Goal: Check status: Check status

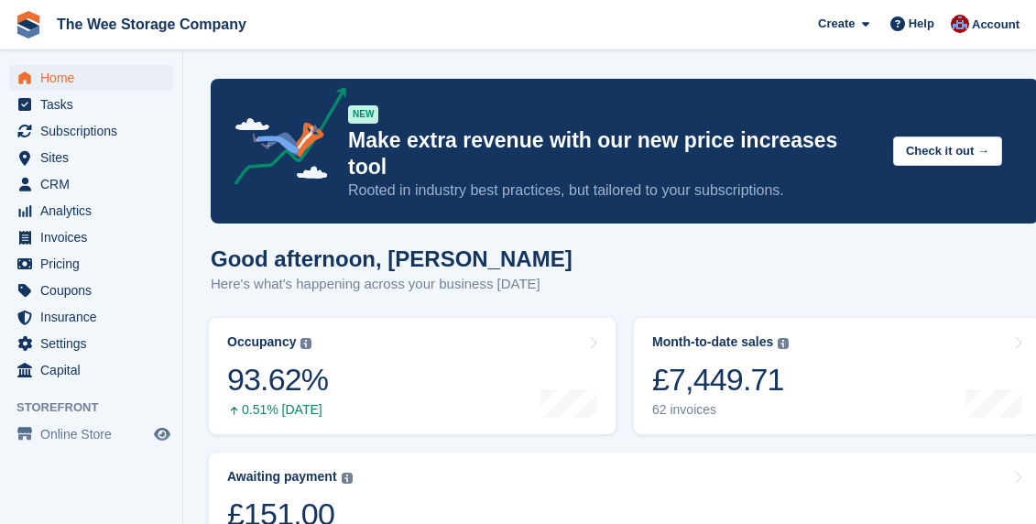
scroll to position [565, 0]
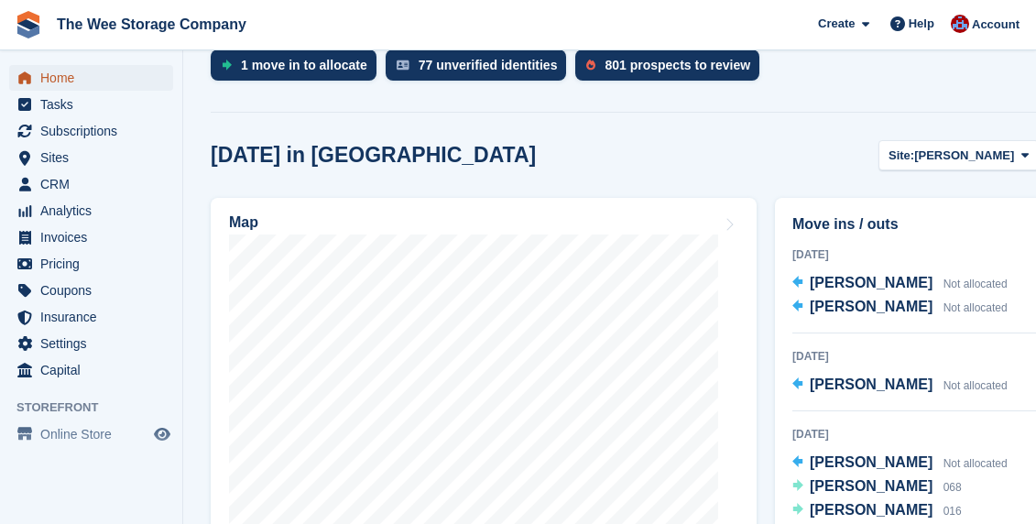
click at [70, 81] on span "Home" at bounding box center [95, 78] width 110 height 26
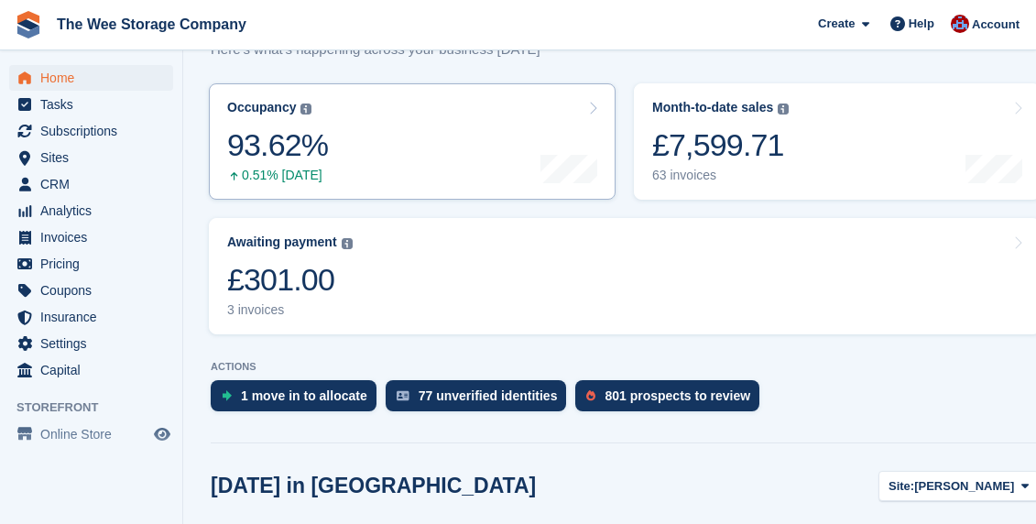
scroll to position [241, 0]
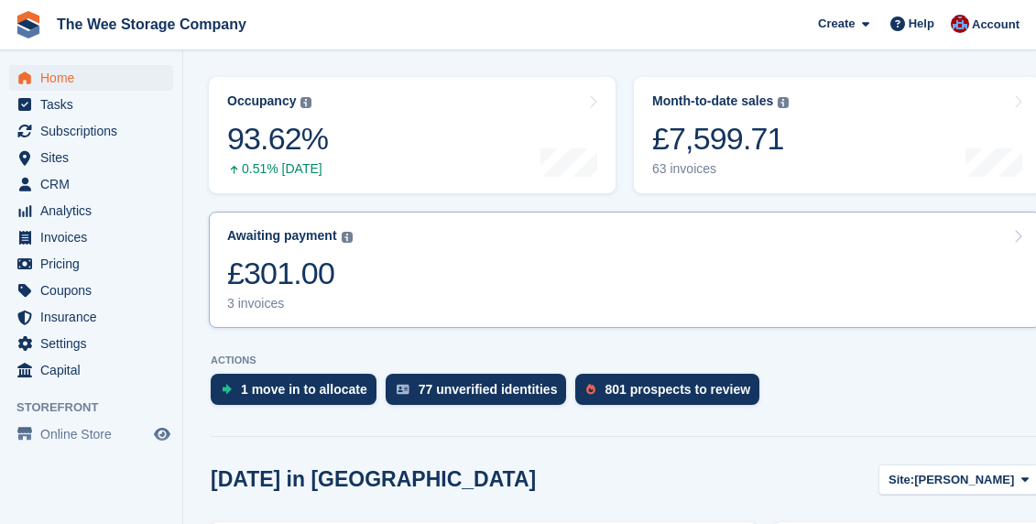
click at [423, 255] on link "Awaiting payment The total outstanding balance on all open invoices. £301.00 3 …" at bounding box center [625, 270] width 832 height 116
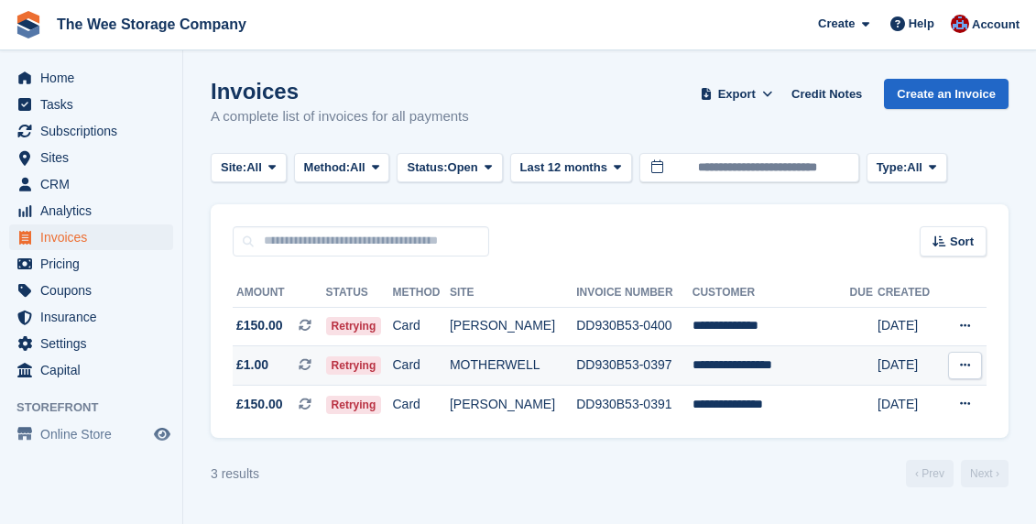
click at [449, 371] on td "Card" at bounding box center [420, 365] width 57 height 39
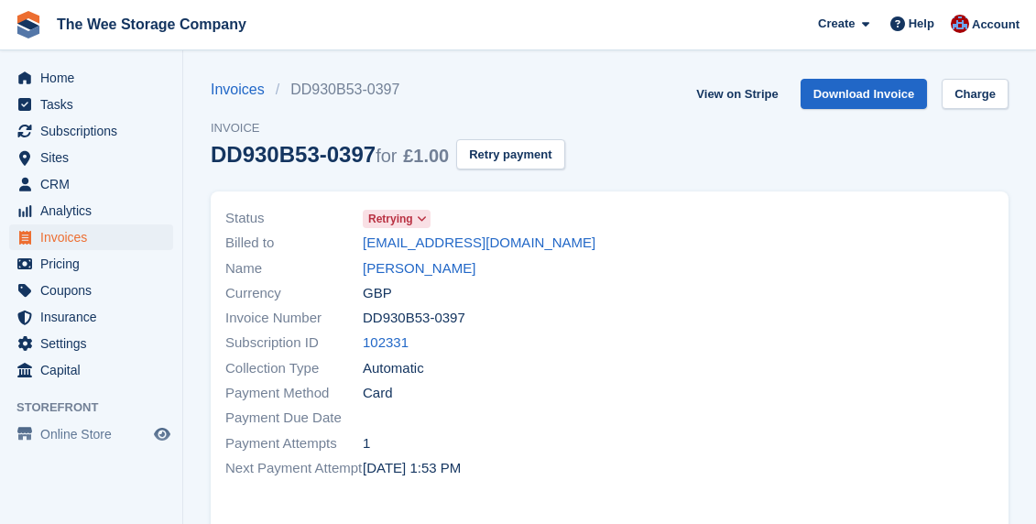
drag, startPoint x: 583, startPoint y: 244, endPoint x: 354, endPoint y: 236, distance: 229.1
click at [354, 236] on div "Billed to alexmcallister983@gmail.com" at bounding box center [412, 243] width 374 height 25
copy div "alexmcallister983@gmail.com"
click at [53, 78] on span "Home" at bounding box center [95, 78] width 110 height 26
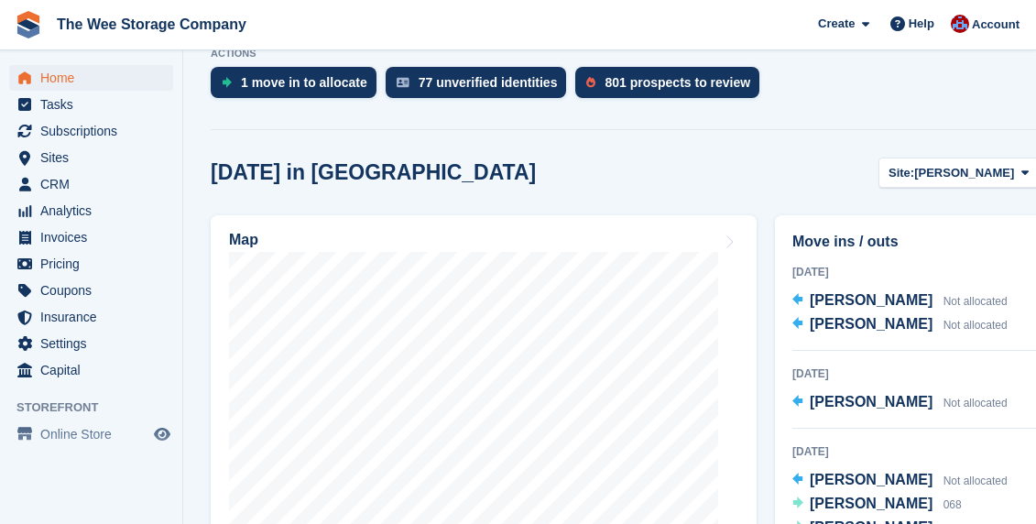
scroll to position [520, 0]
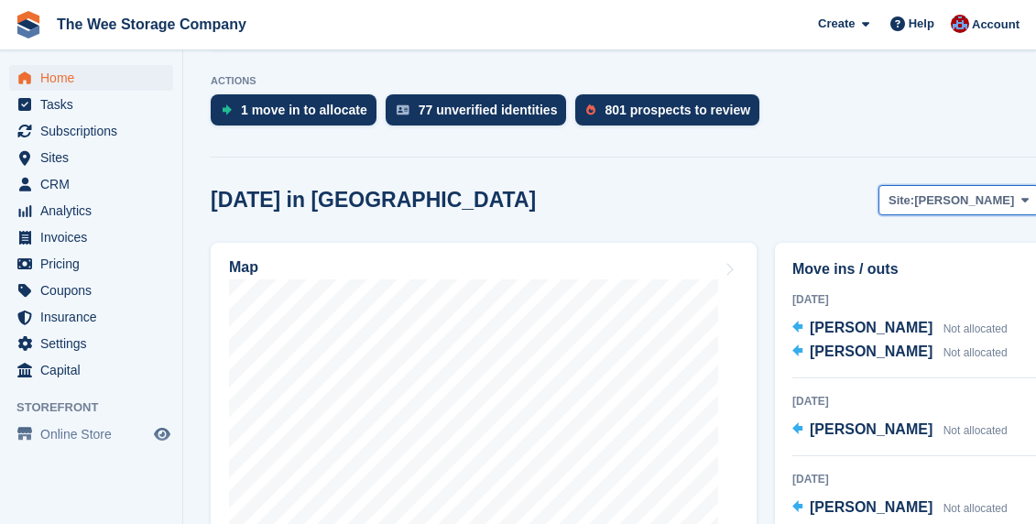
click at [962, 191] on span "[PERSON_NAME]" at bounding box center [964, 200] width 100 height 18
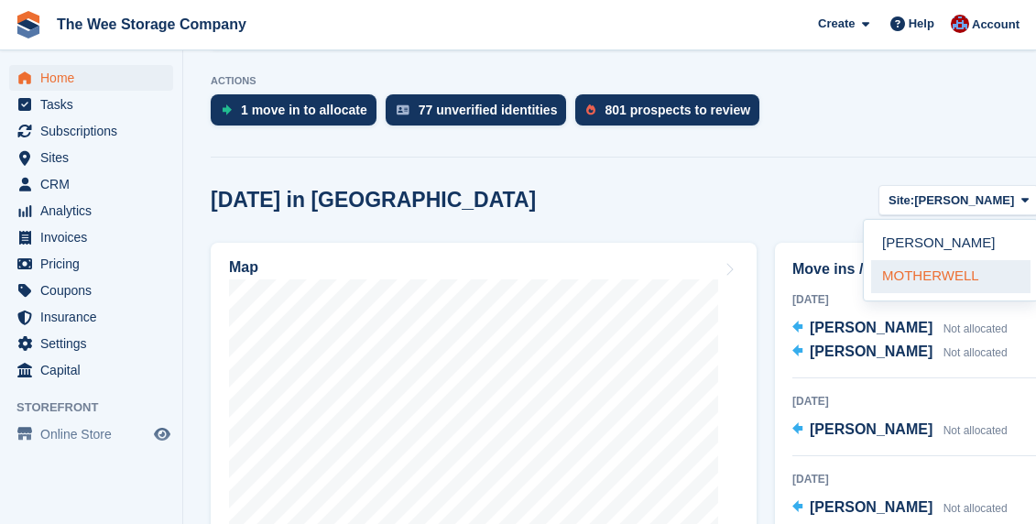
click at [918, 260] on link "MOTHERWELL" at bounding box center [950, 276] width 159 height 33
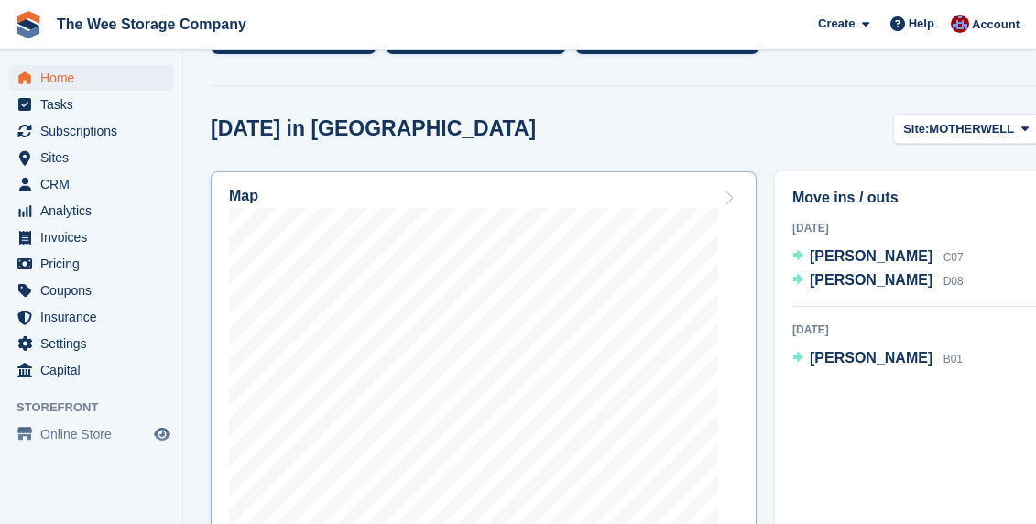
scroll to position [625, 0]
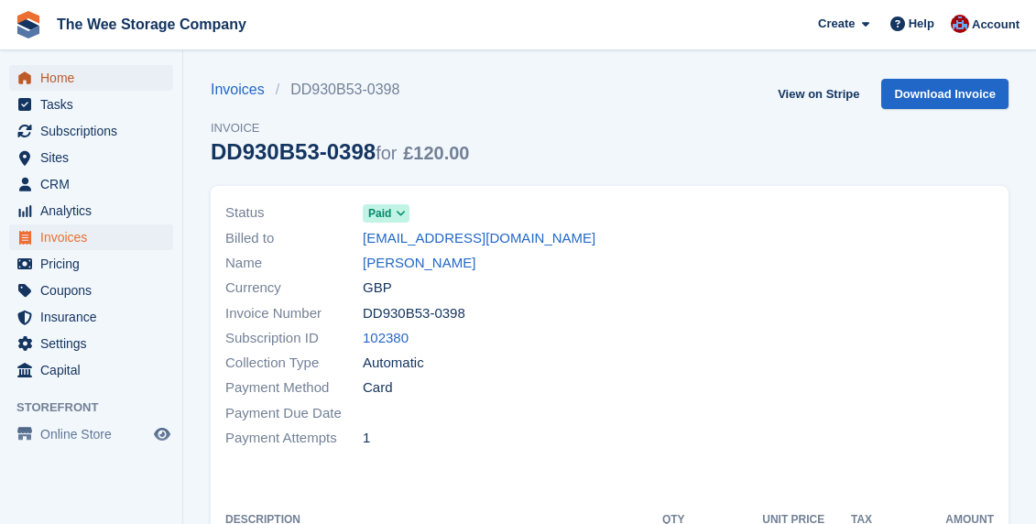
click at [64, 81] on span "Home" at bounding box center [95, 78] width 110 height 26
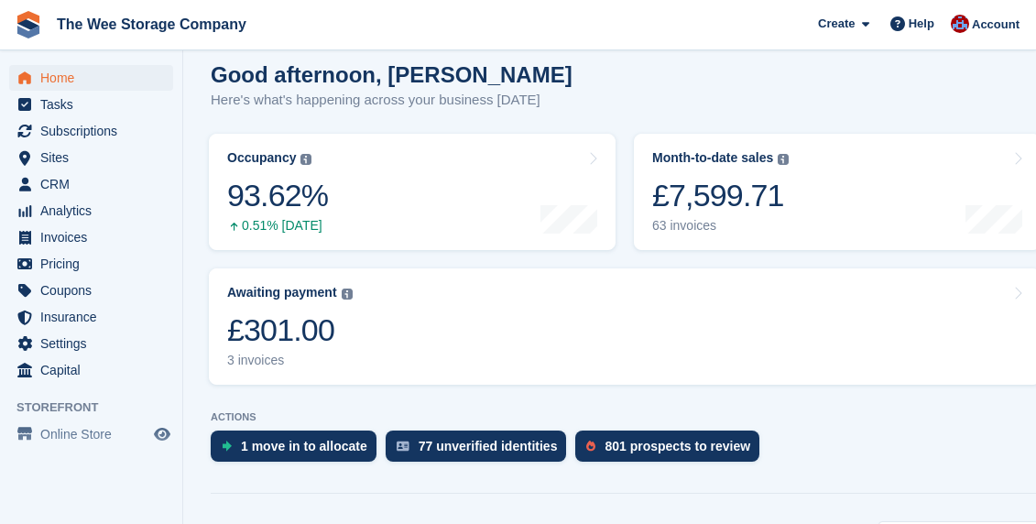
scroll to position [187, 0]
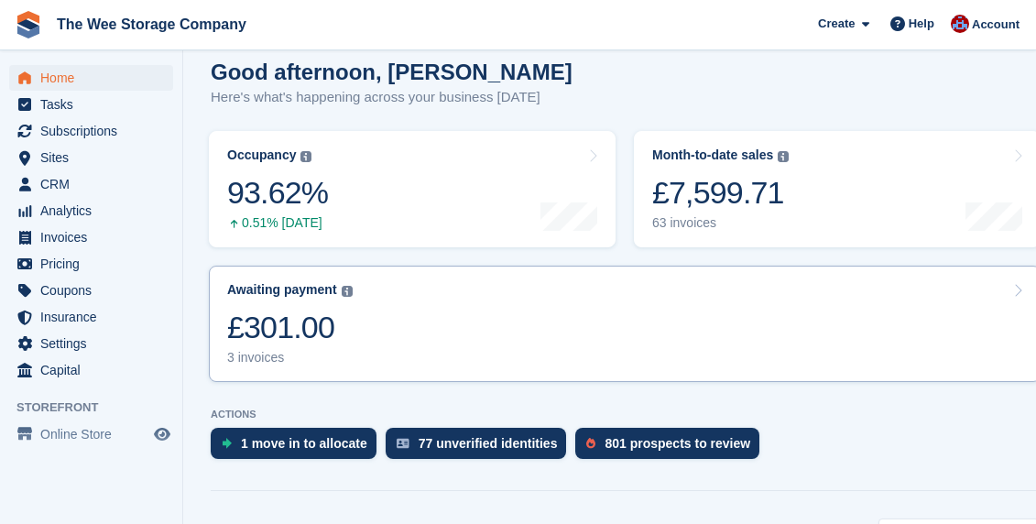
click at [344, 309] on div "£301.00" at bounding box center [289, 328] width 125 height 38
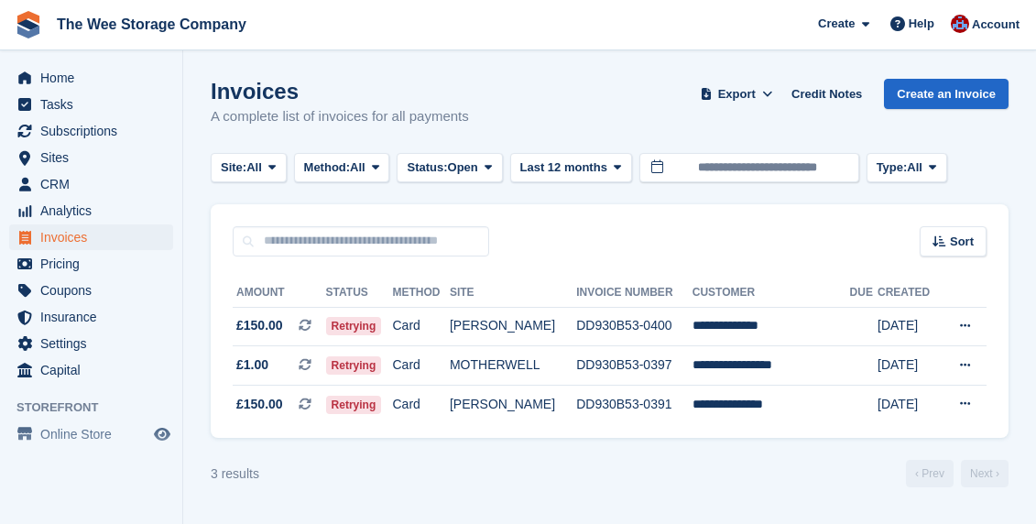
click at [248, 63] on section "Invoices A complete list of invoices for all payments Export Export Invoices Ex…" at bounding box center [609, 262] width 853 height 524
click at [83, 74] on span "Home" at bounding box center [95, 78] width 110 height 26
